Goal: Task Accomplishment & Management: Use online tool/utility

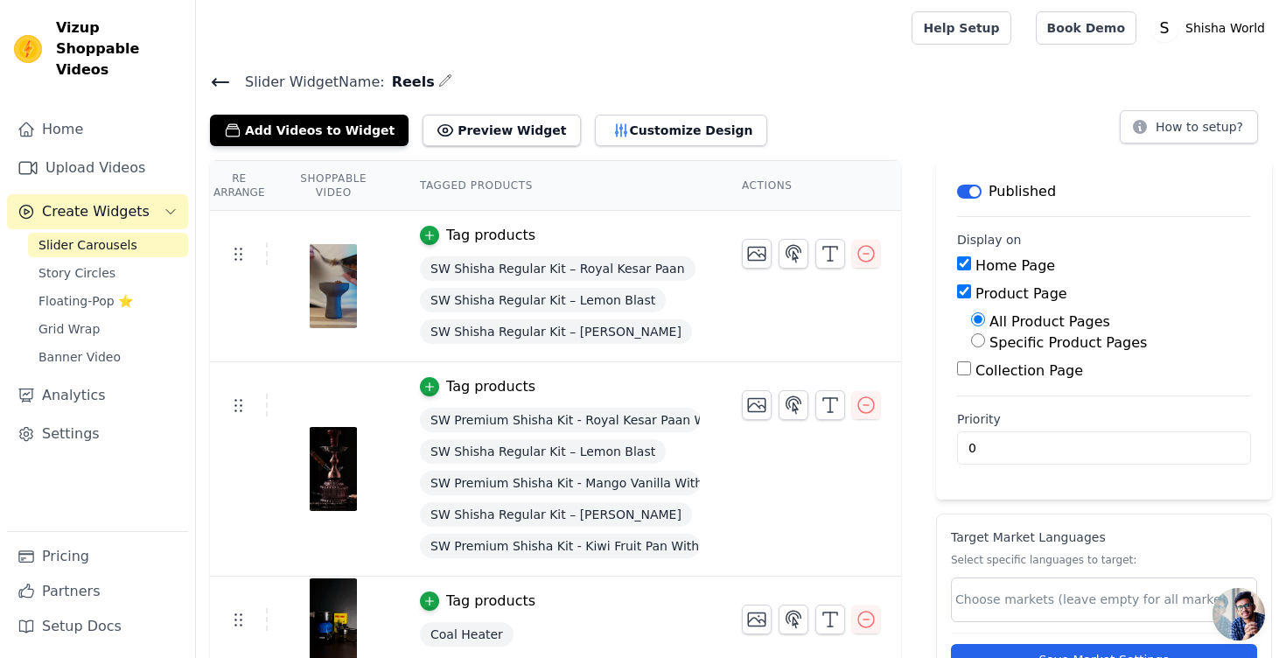
click at [489, 238] on div "Tag products" at bounding box center [490, 235] width 89 height 21
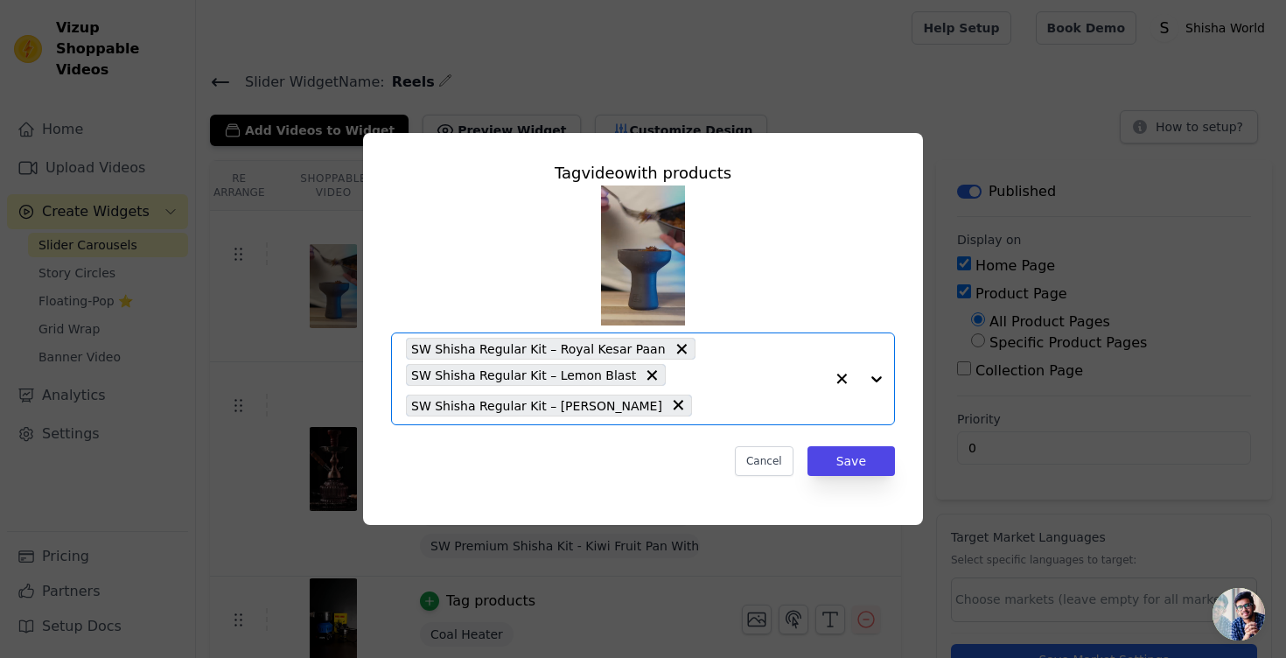
click at [702, 403] on input "text" at bounding box center [762, 405] width 123 height 21
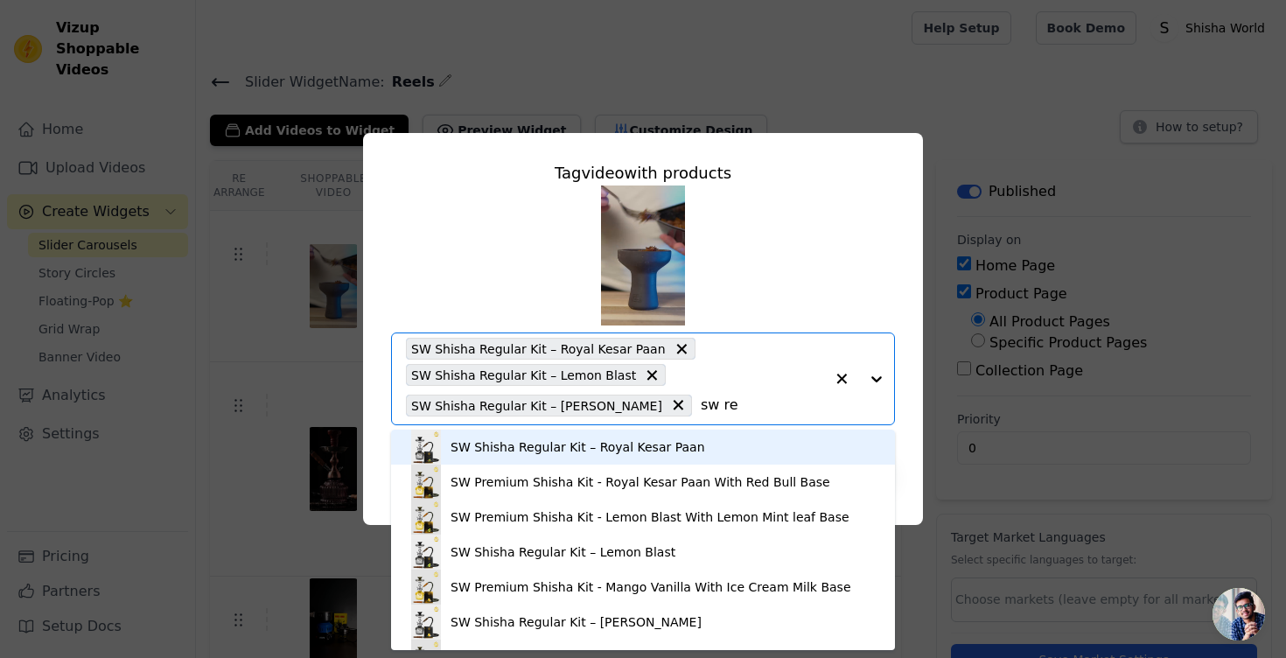
type input "sw reg"
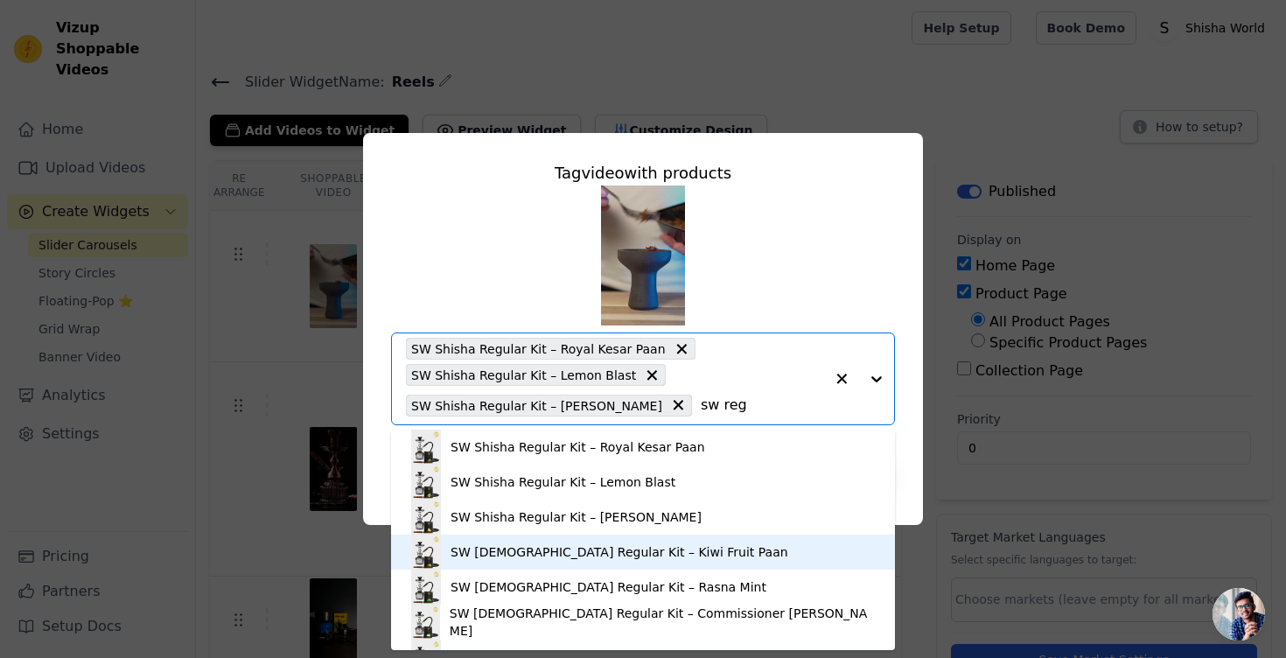
click at [597, 552] on div "SW [DEMOGRAPHIC_DATA] Regular Kit – Kiwi Fruit Paan" at bounding box center [620, 552] width 338 height 18
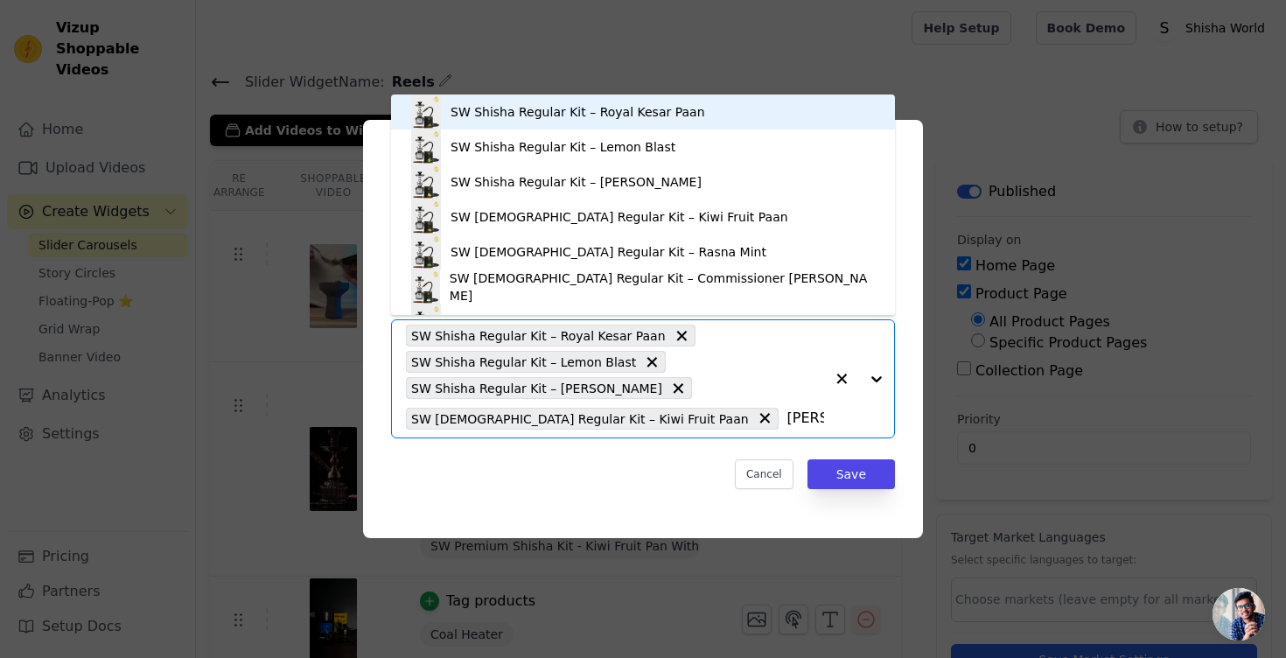
type input "SW Regular"
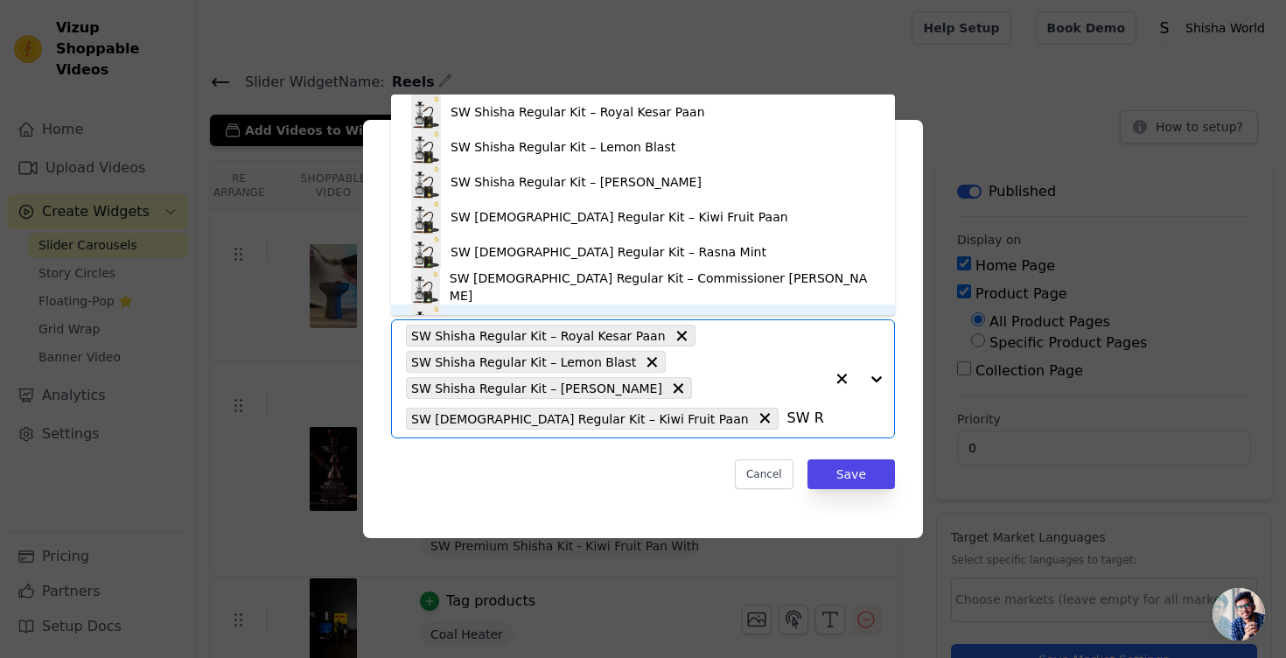
scroll to position [25, 0]
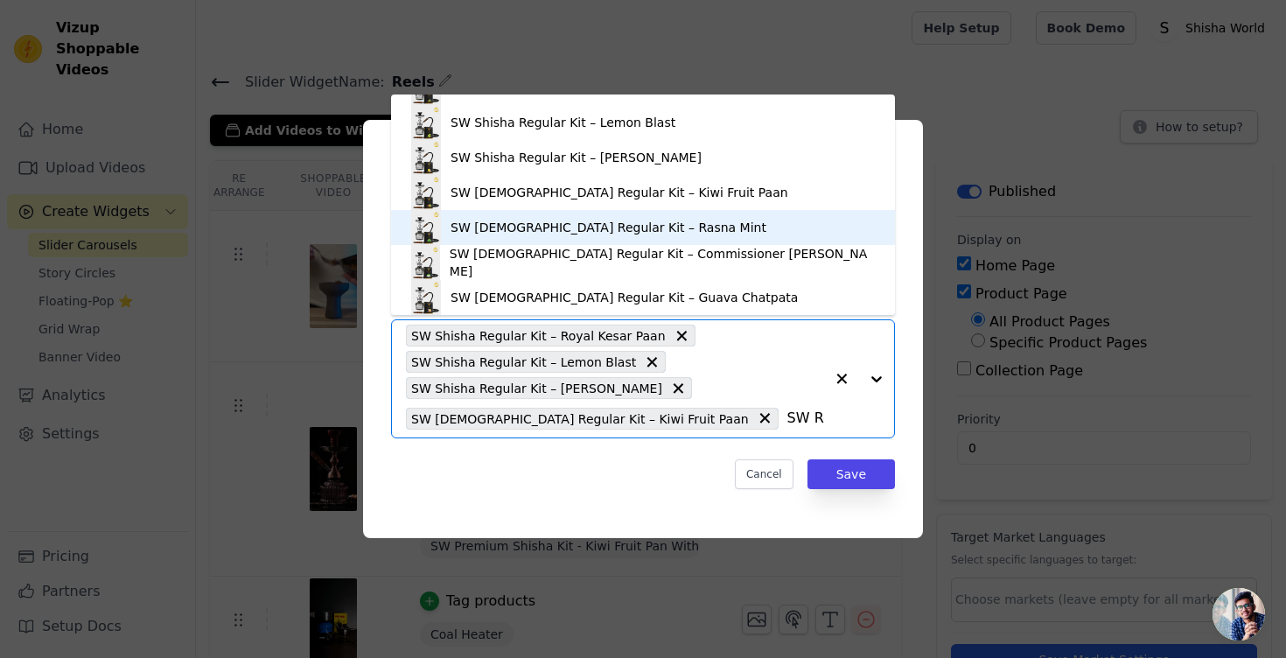
click at [686, 218] on div "SW [DEMOGRAPHIC_DATA] Regular Kit – Rasna Mint" at bounding box center [643, 227] width 469 height 35
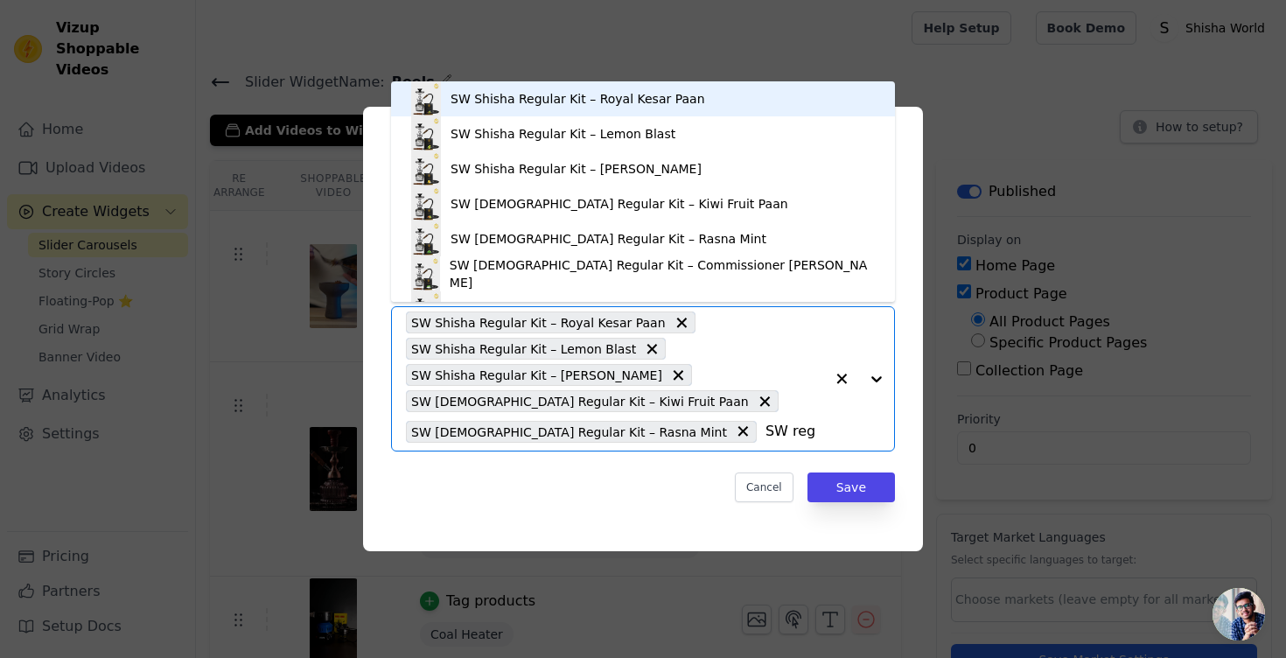
type input "SW regu"
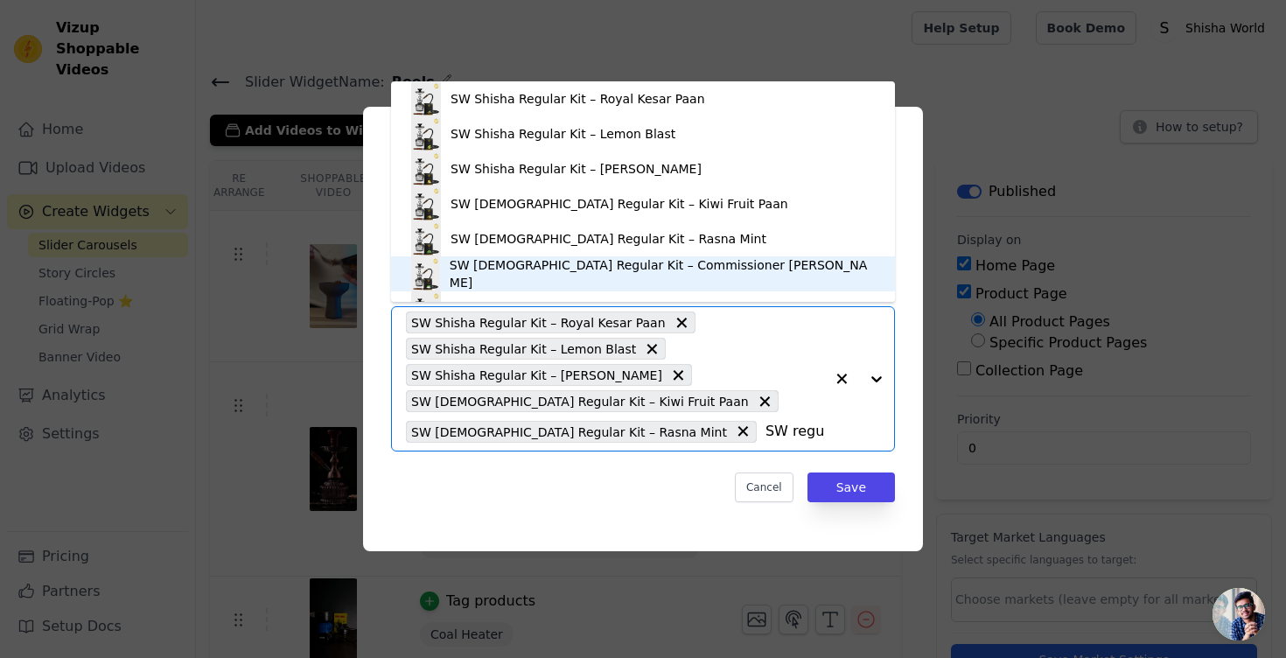
click at [594, 272] on div "SW [DEMOGRAPHIC_DATA] Regular Kit – Commissioner [PERSON_NAME]" at bounding box center [664, 273] width 428 height 35
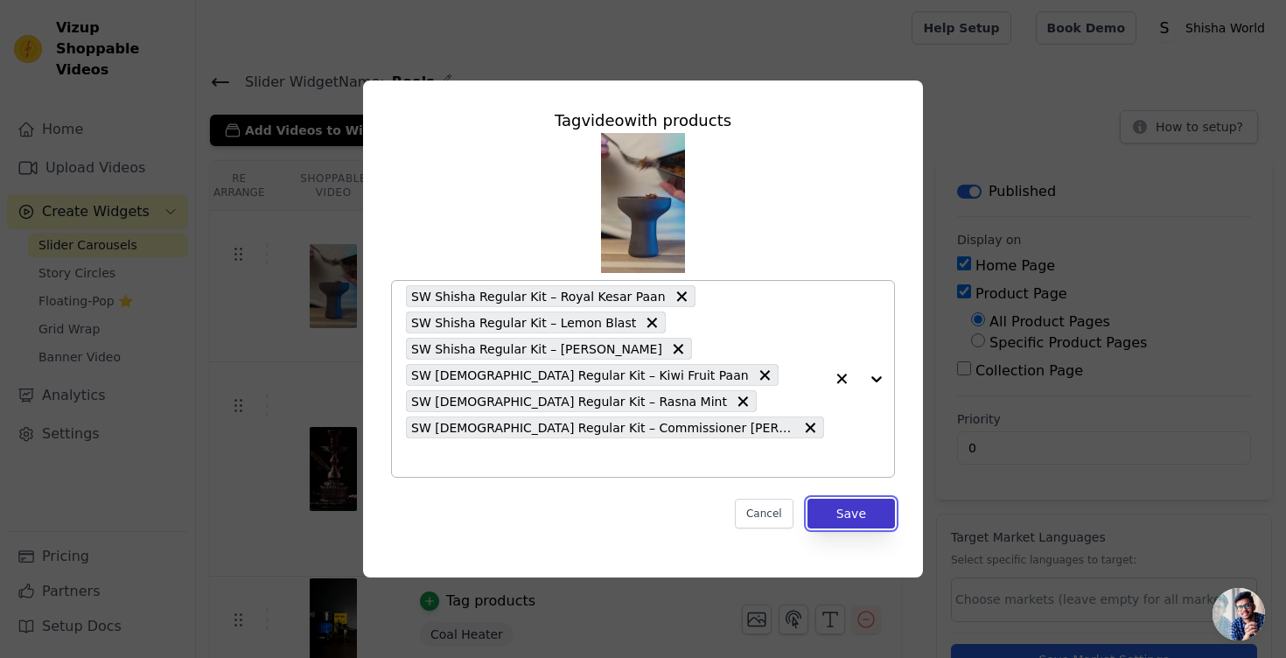
click at [876, 513] on button "Save" at bounding box center [852, 514] width 88 height 30
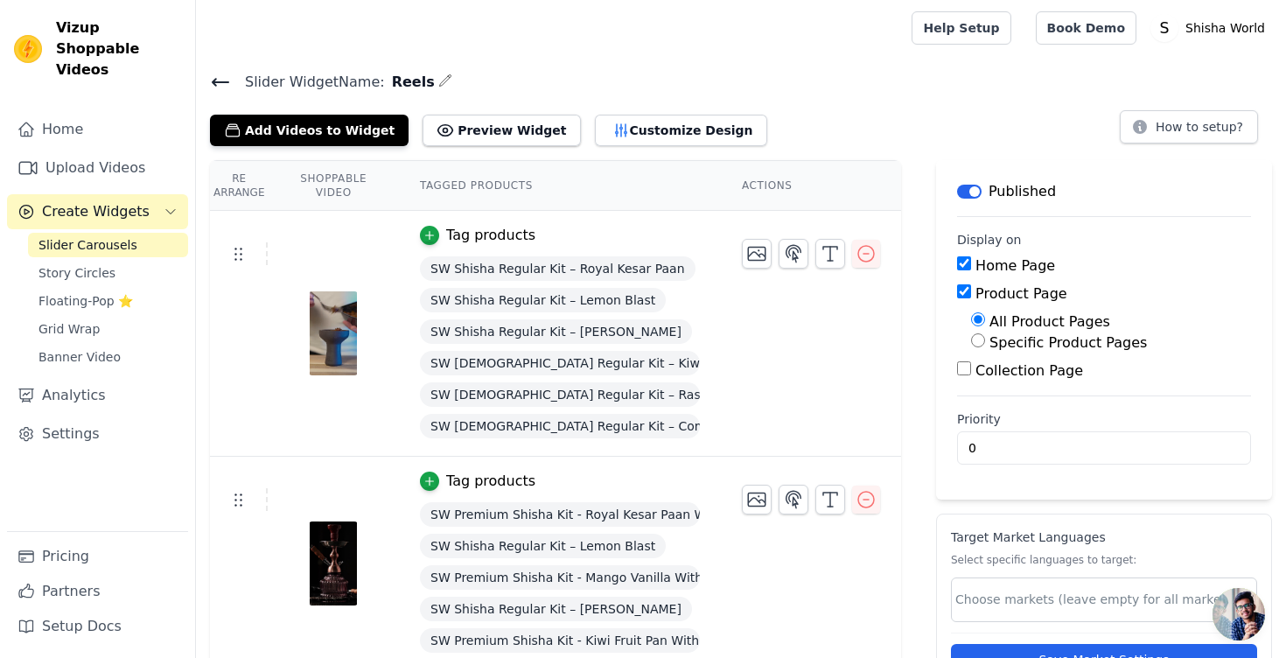
scroll to position [1, 0]
